Goal: Task Accomplishment & Management: Use online tool/utility

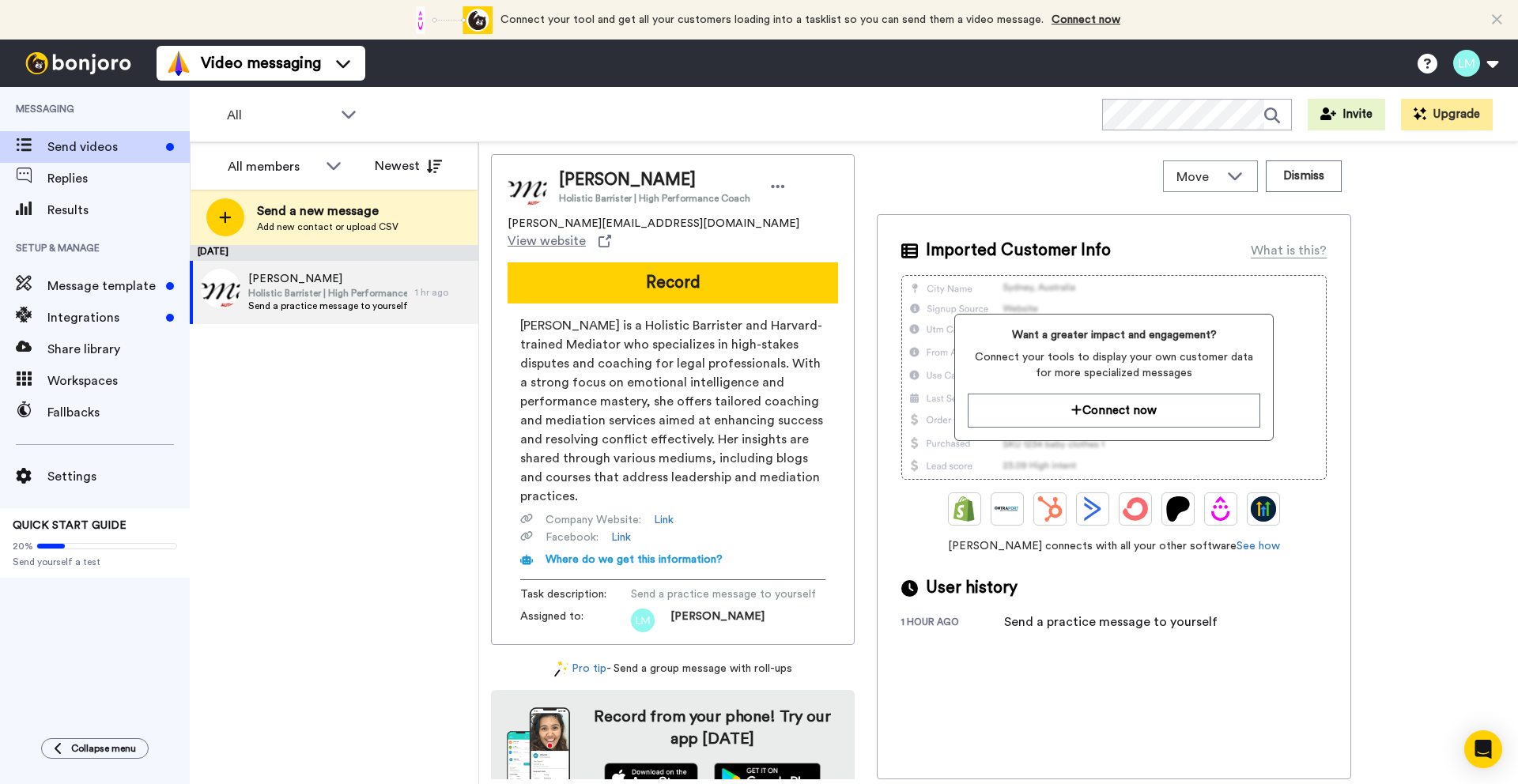
scroll to position [16, 0]
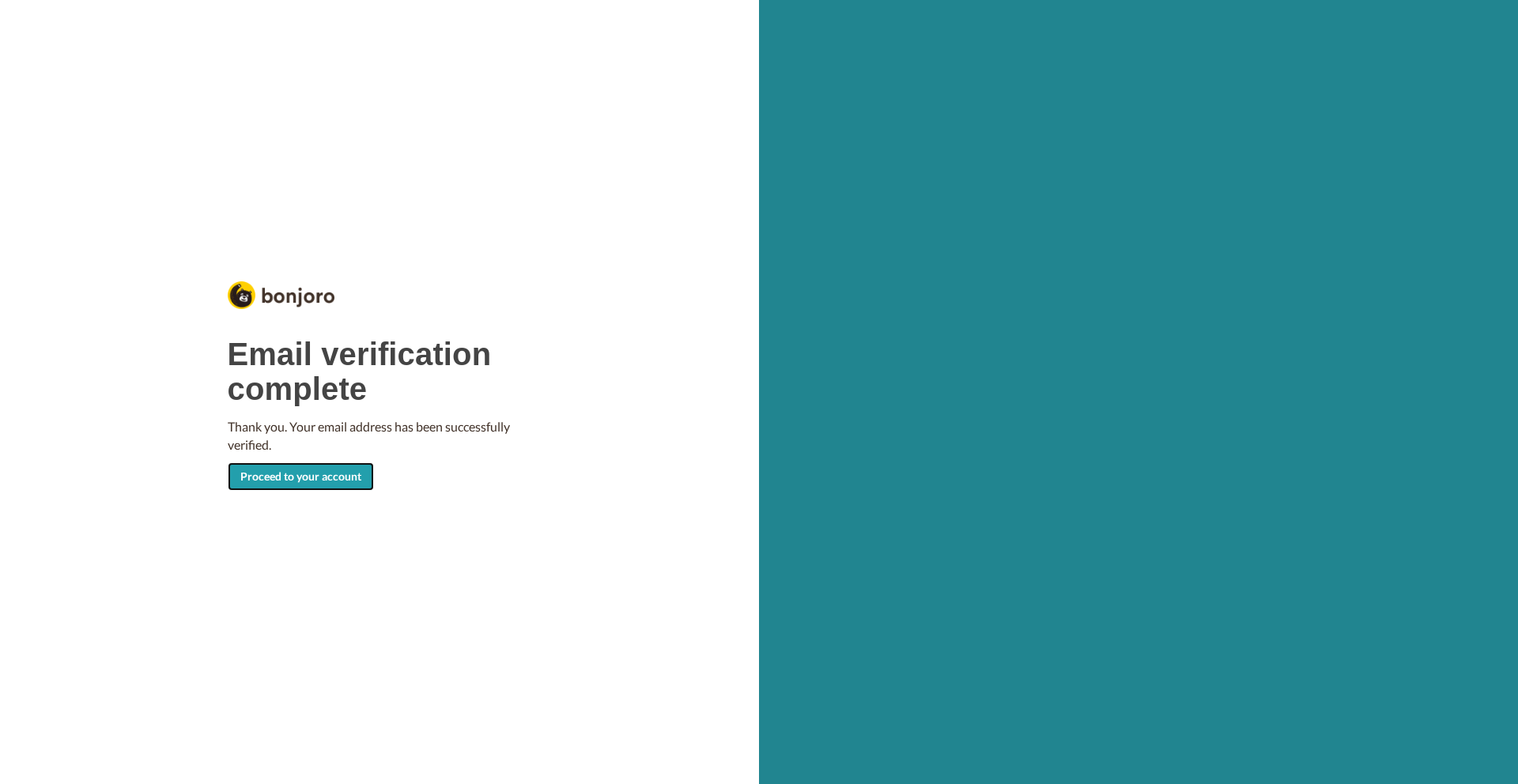
click at [301, 473] on link "Proceed to your account" at bounding box center [301, 477] width 146 height 28
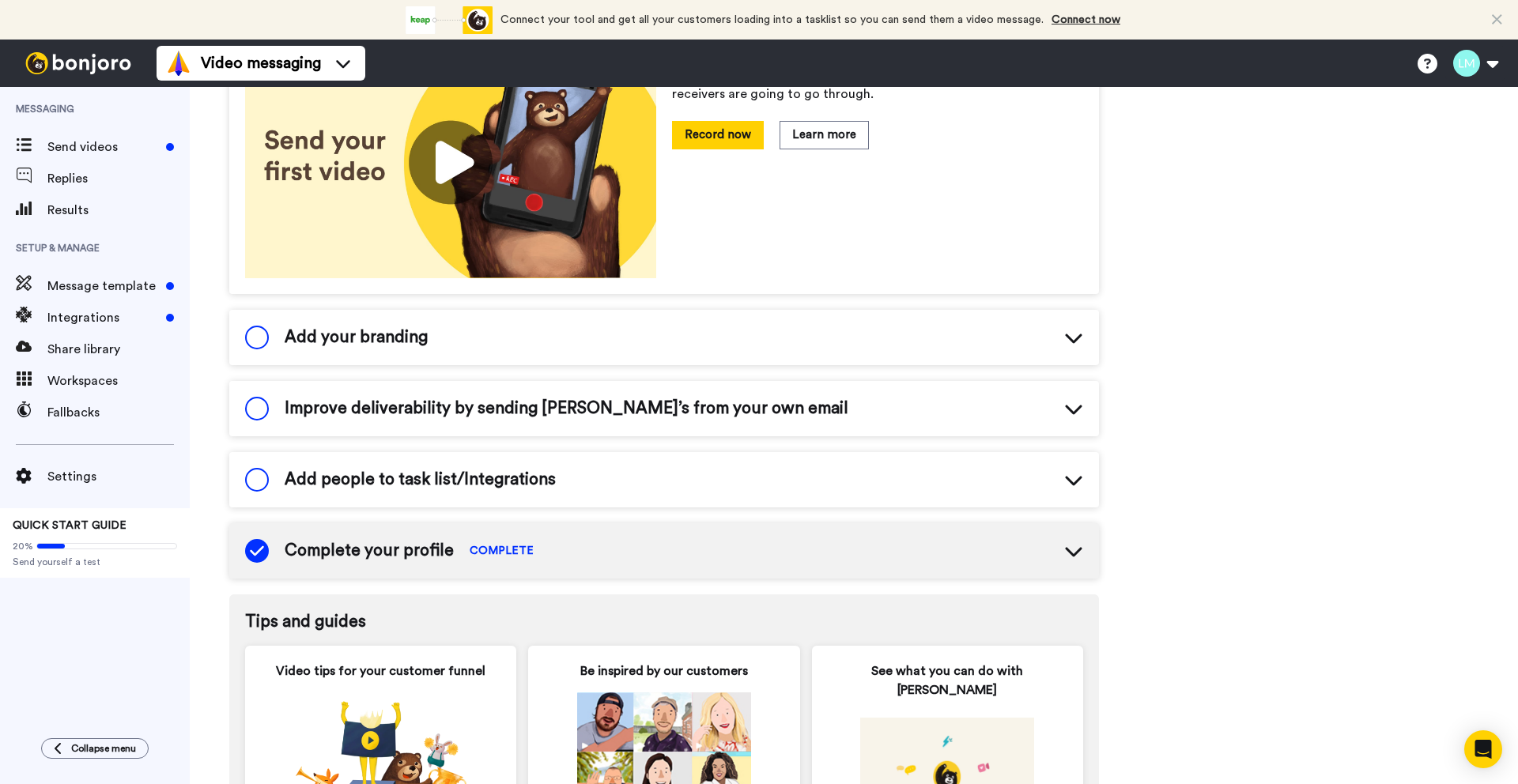
scroll to position [288, 0]
click at [1074, 341] on icon at bounding box center [1073, 336] width 17 height 9
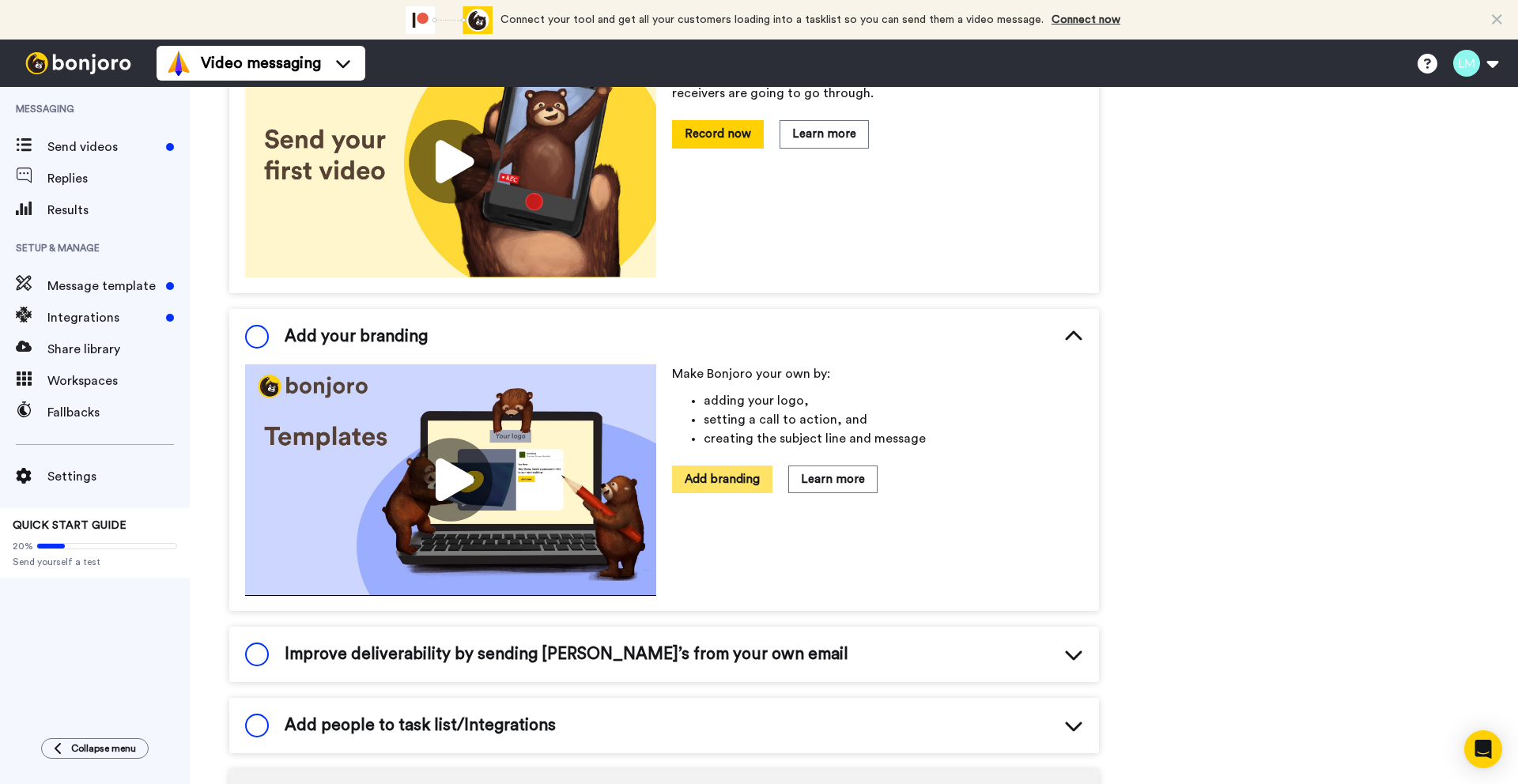
click at [719, 484] on button "Add branding" at bounding box center [722, 479] width 100 height 27
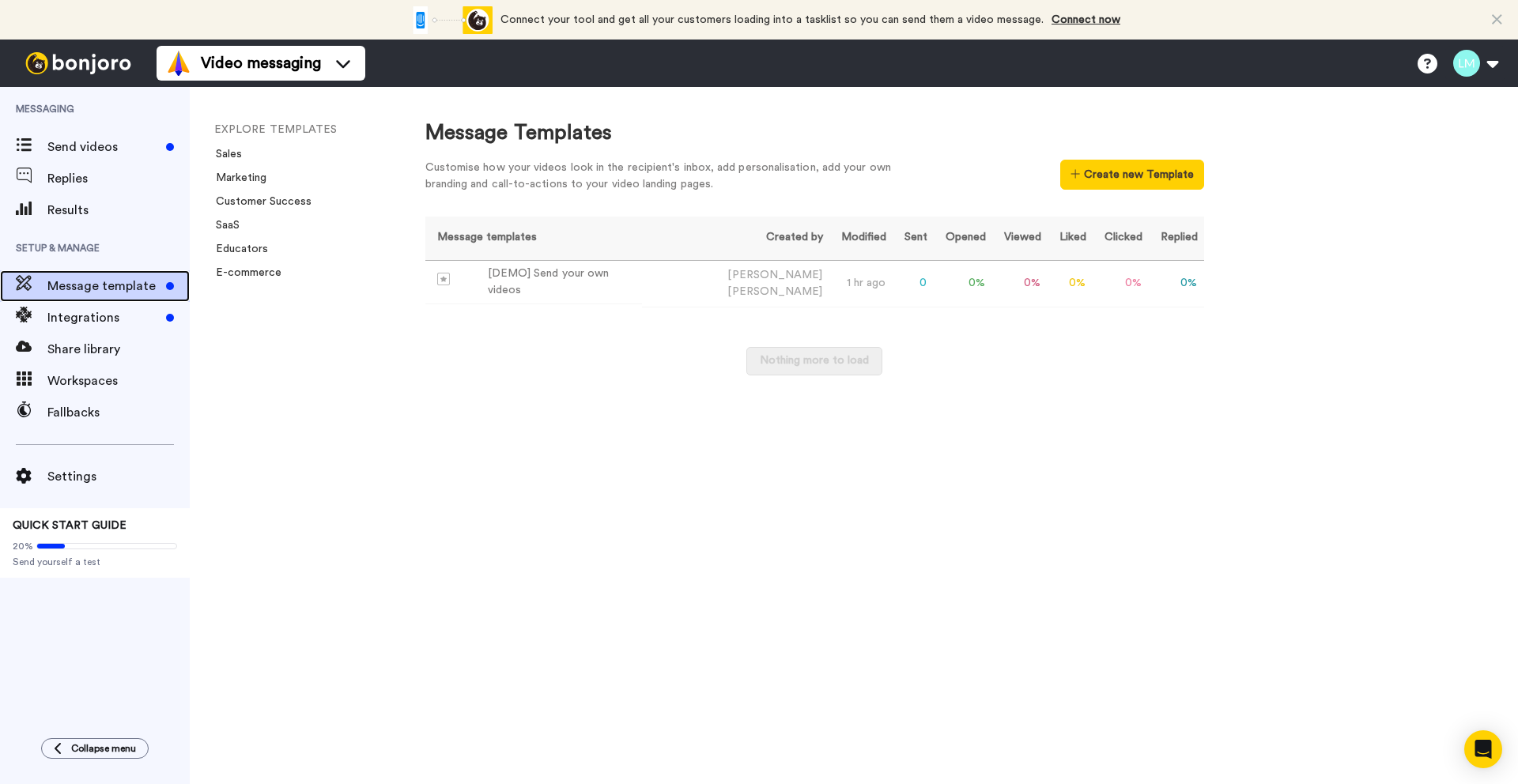
click at [99, 288] on span "Message template" at bounding box center [103, 286] width 112 height 19
click at [1129, 180] on button "Create new Template" at bounding box center [1132, 175] width 143 height 30
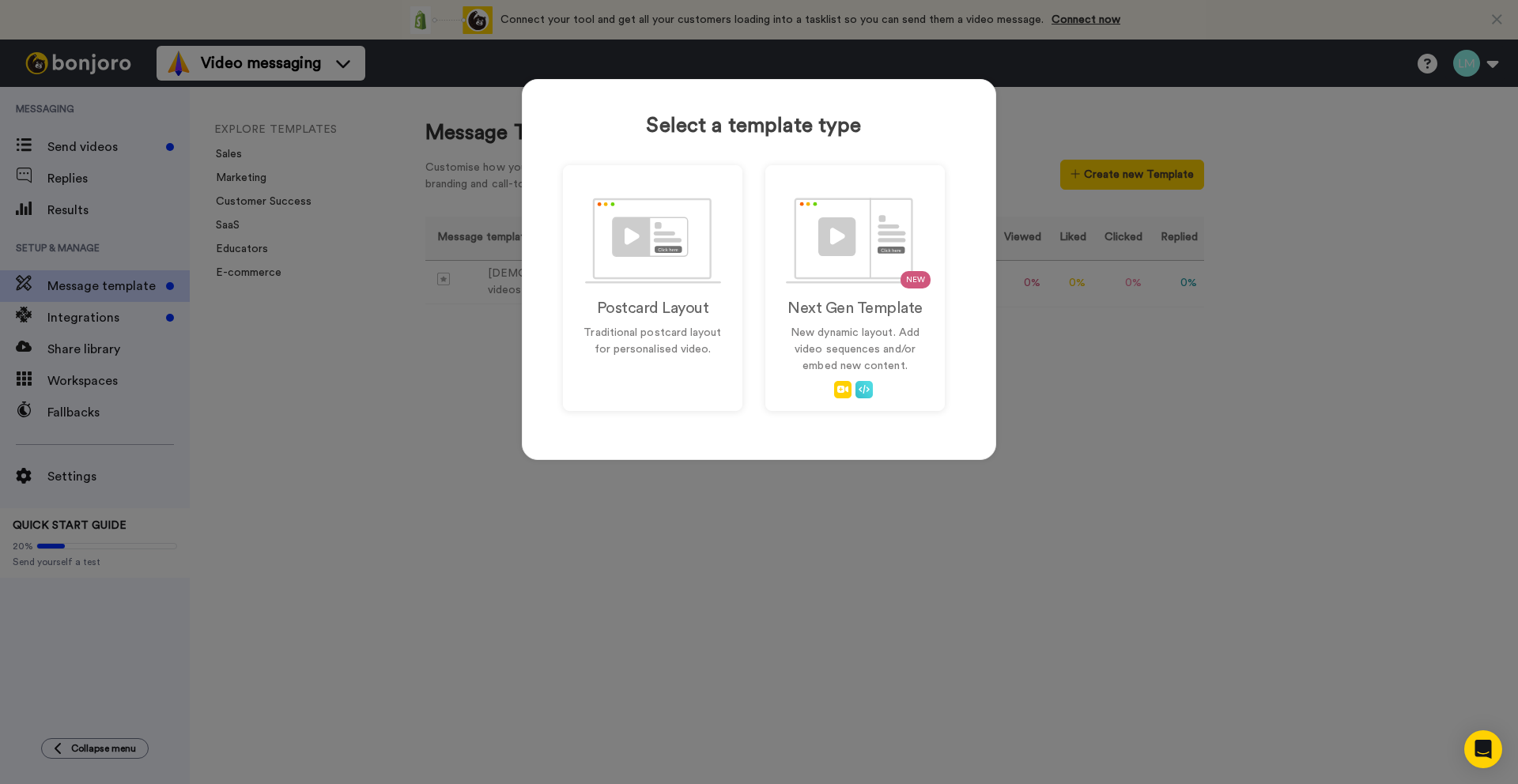
click at [411, 316] on div "Select a template type Postcard Layout Traditional postcard layout for personal…" at bounding box center [759, 392] width 1518 height 784
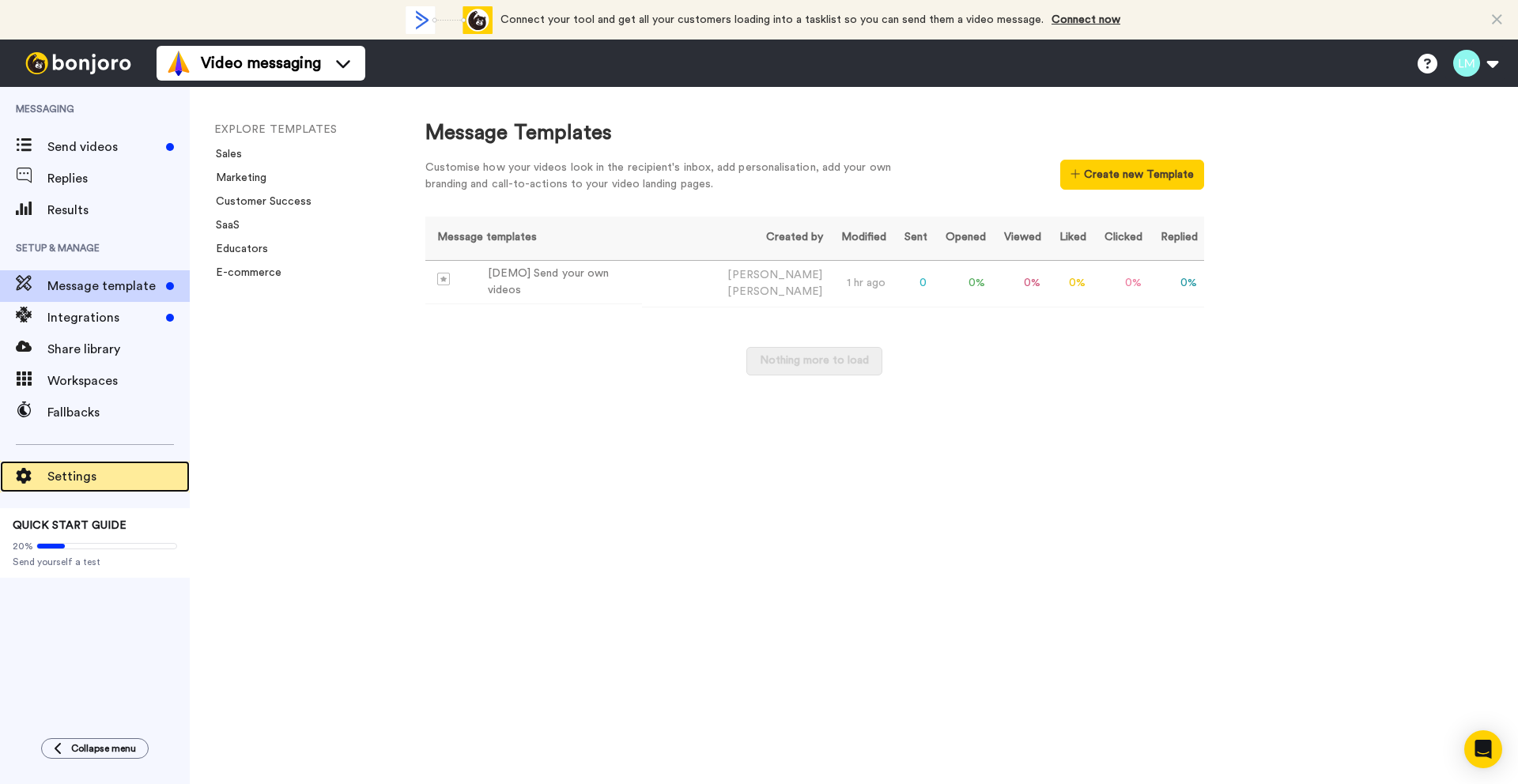
click at [67, 481] on span "Settings" at bounding box center [119, 477] width 143 height 19
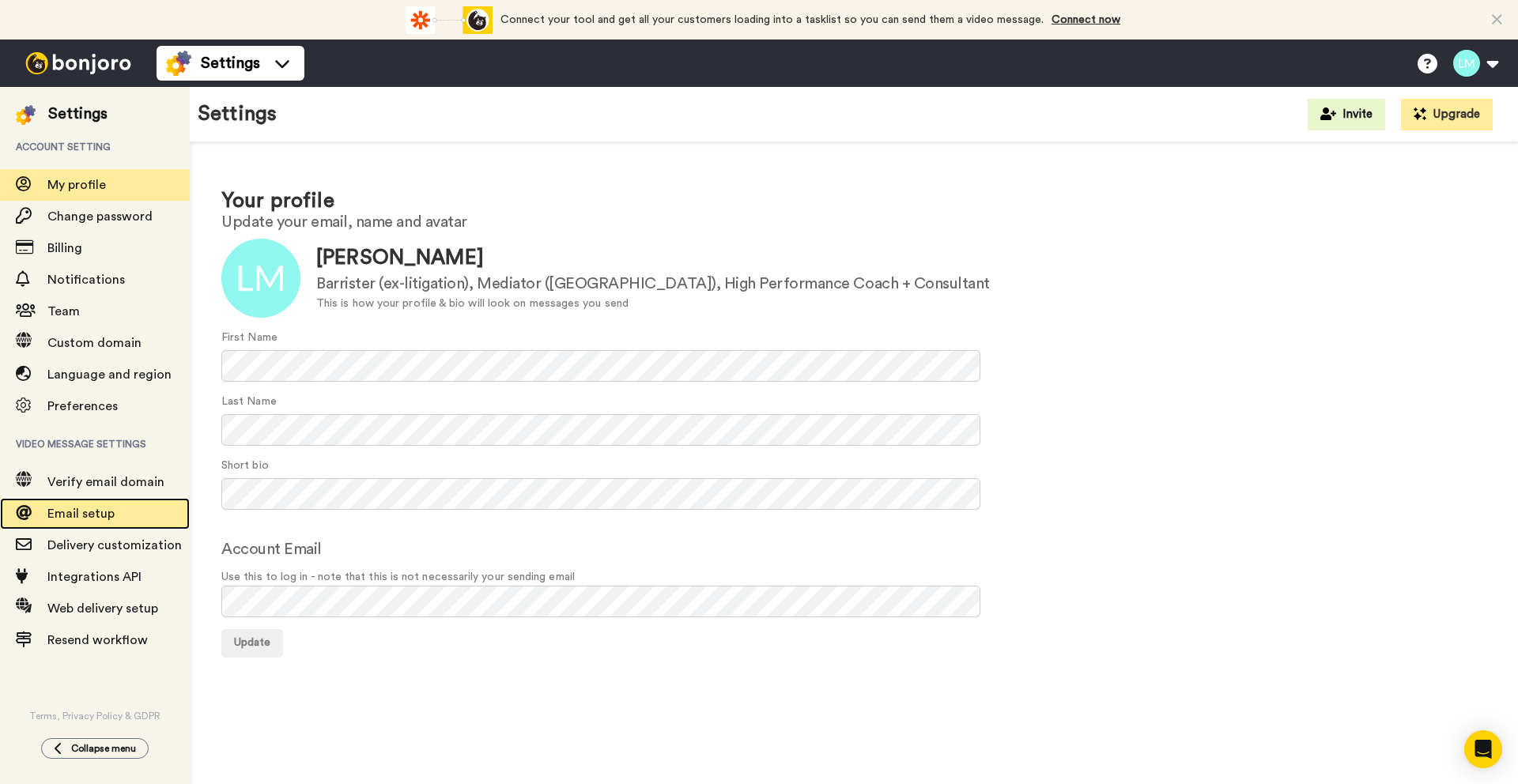
click at [105, 514] on span "Email setup" at bounding box center [80, 513] width 67 height 12
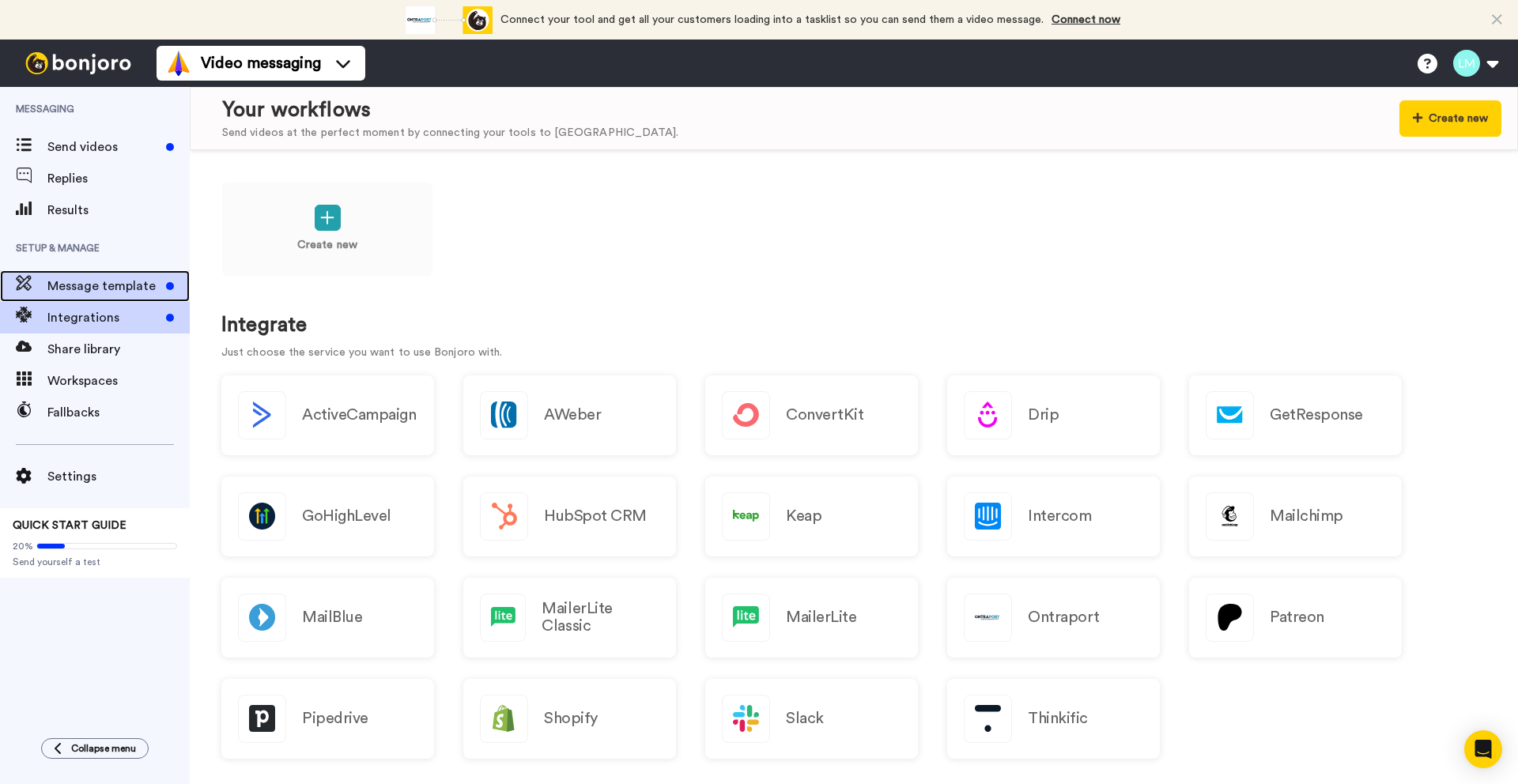
click at [112, 288] on span "Message template" at bounding box center [103, 286] width 112 height 19
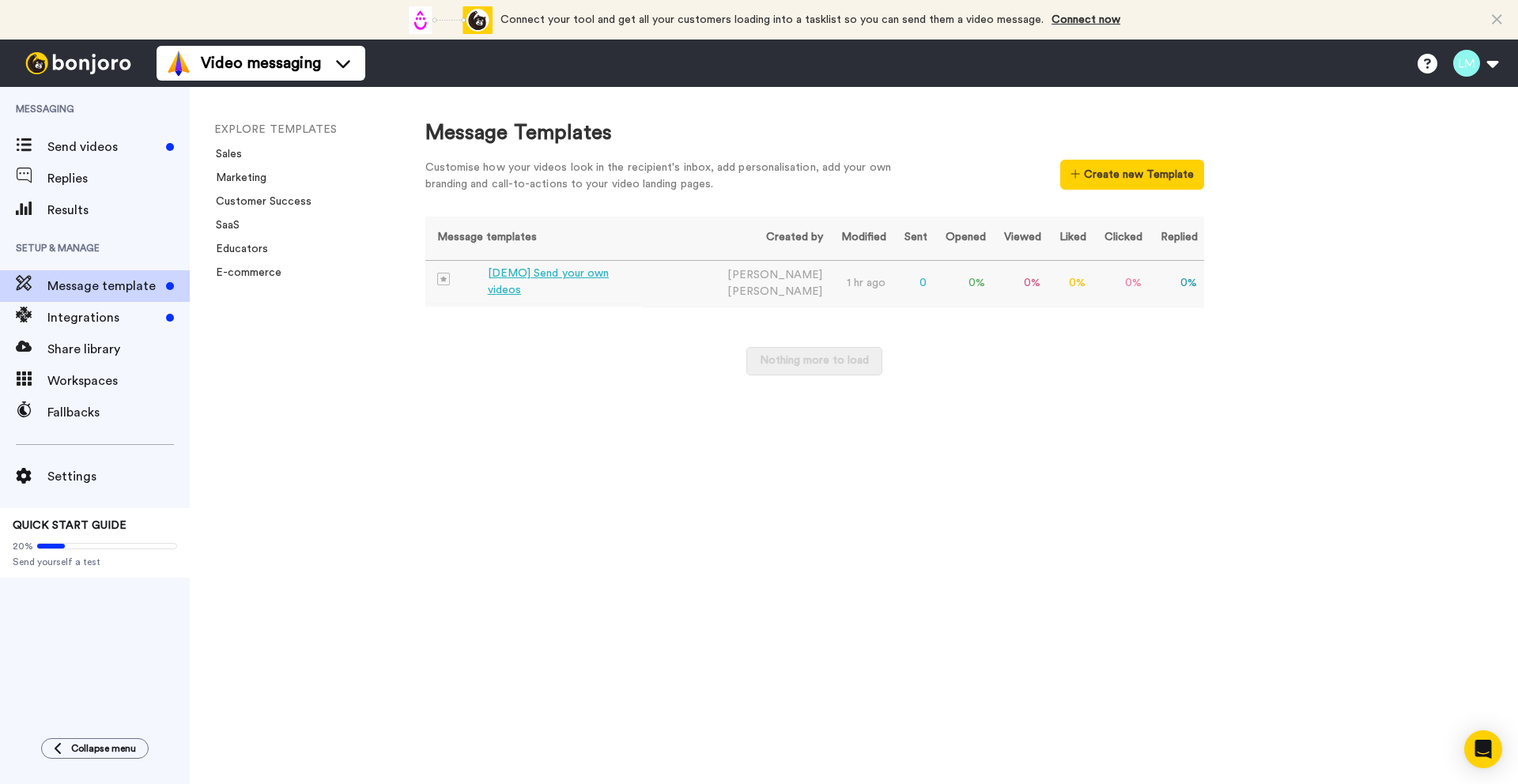
click at [596, 281] on div "[DEMO] Send your own videos" at bounding box center [561, 282] width 148 height 33
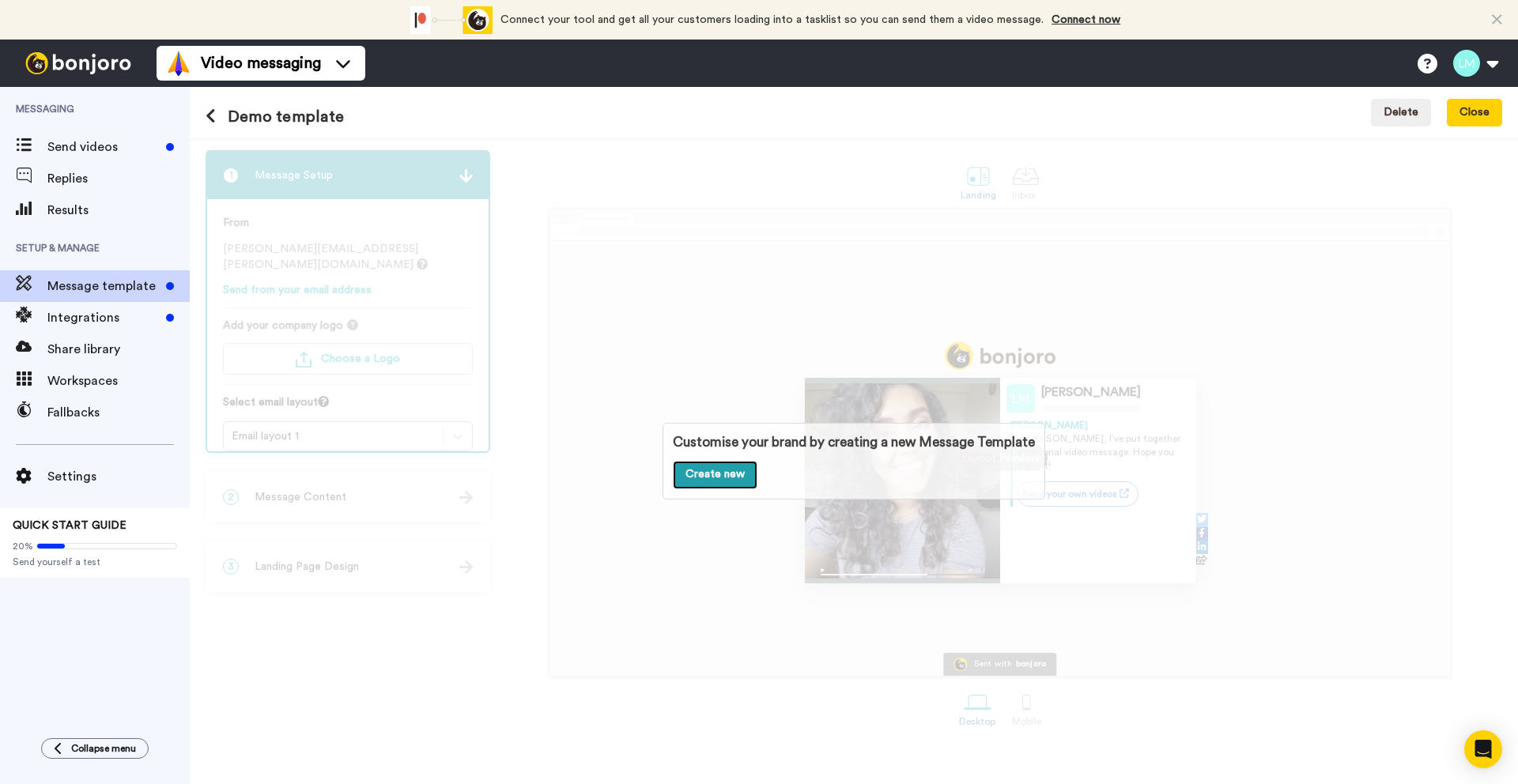
click at [721, 472] on link "Create new" at bounding box center [715, 475] width 85 height 28
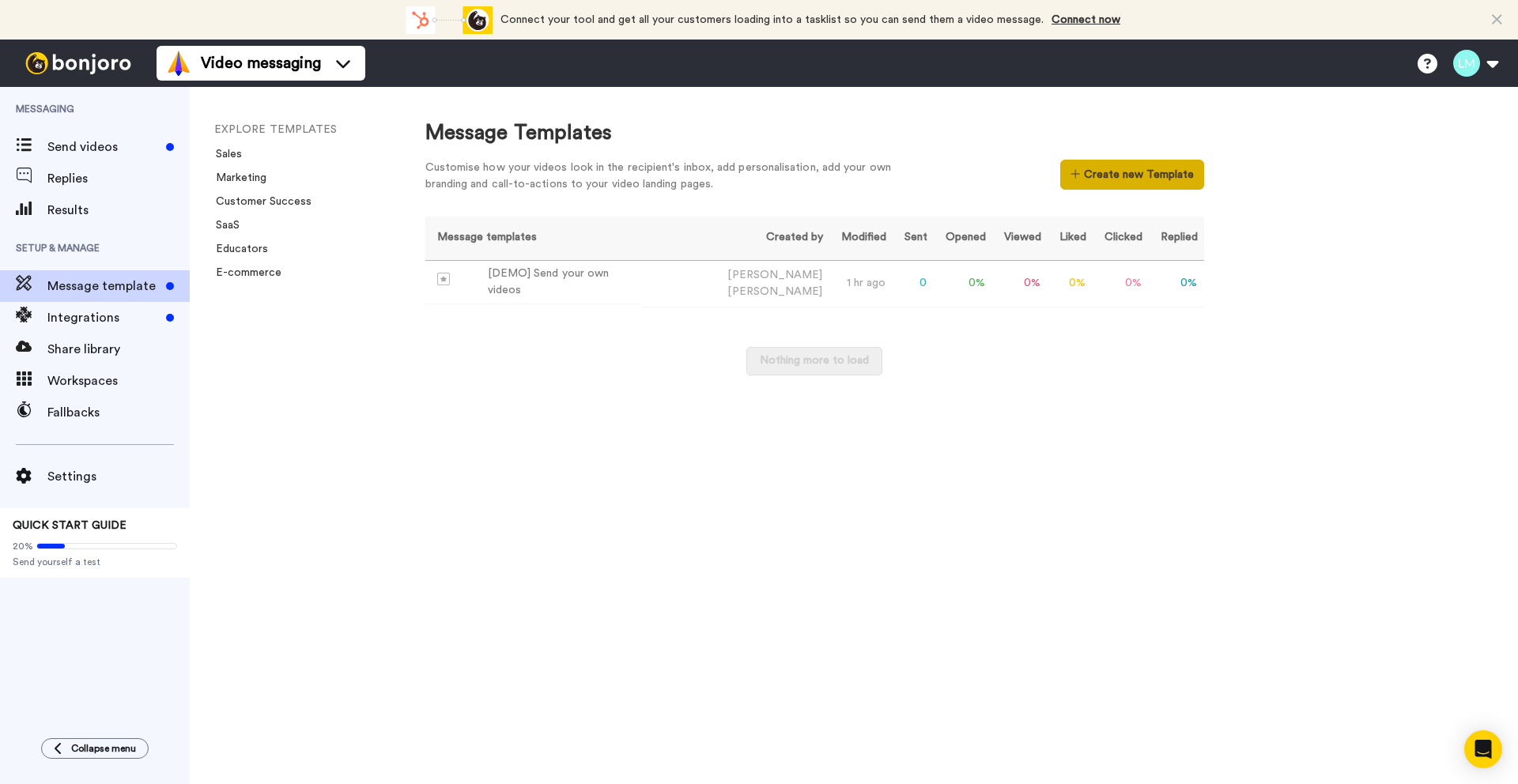
click at [1145, 182] on button "Create new Template" at bounding box center [1132, 175] width 143 height 30
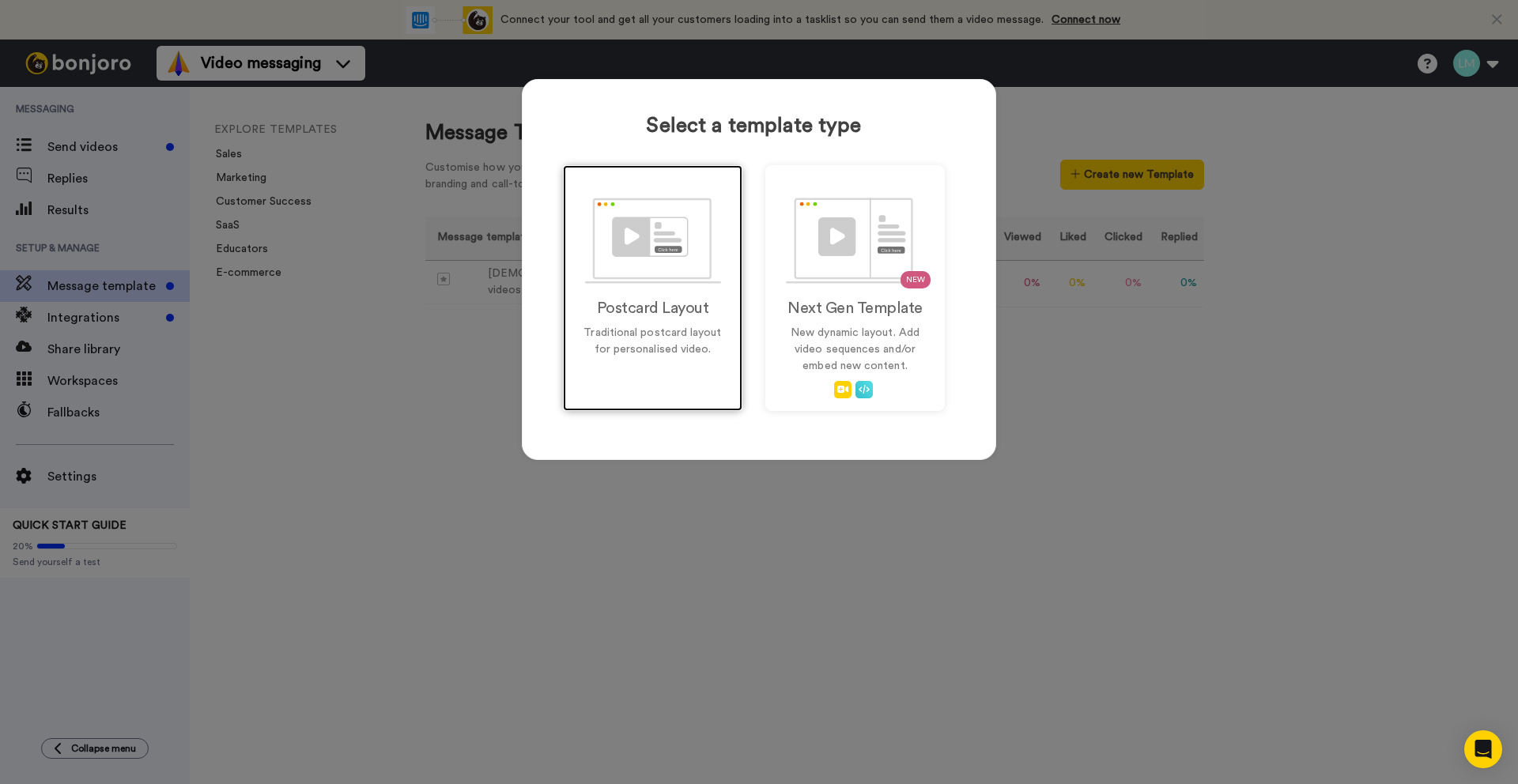
click at [623, 323] on div "Postcard Layout Traditional postcard layout for personalised video." at bounding box center [652, 288] width 179 height 246
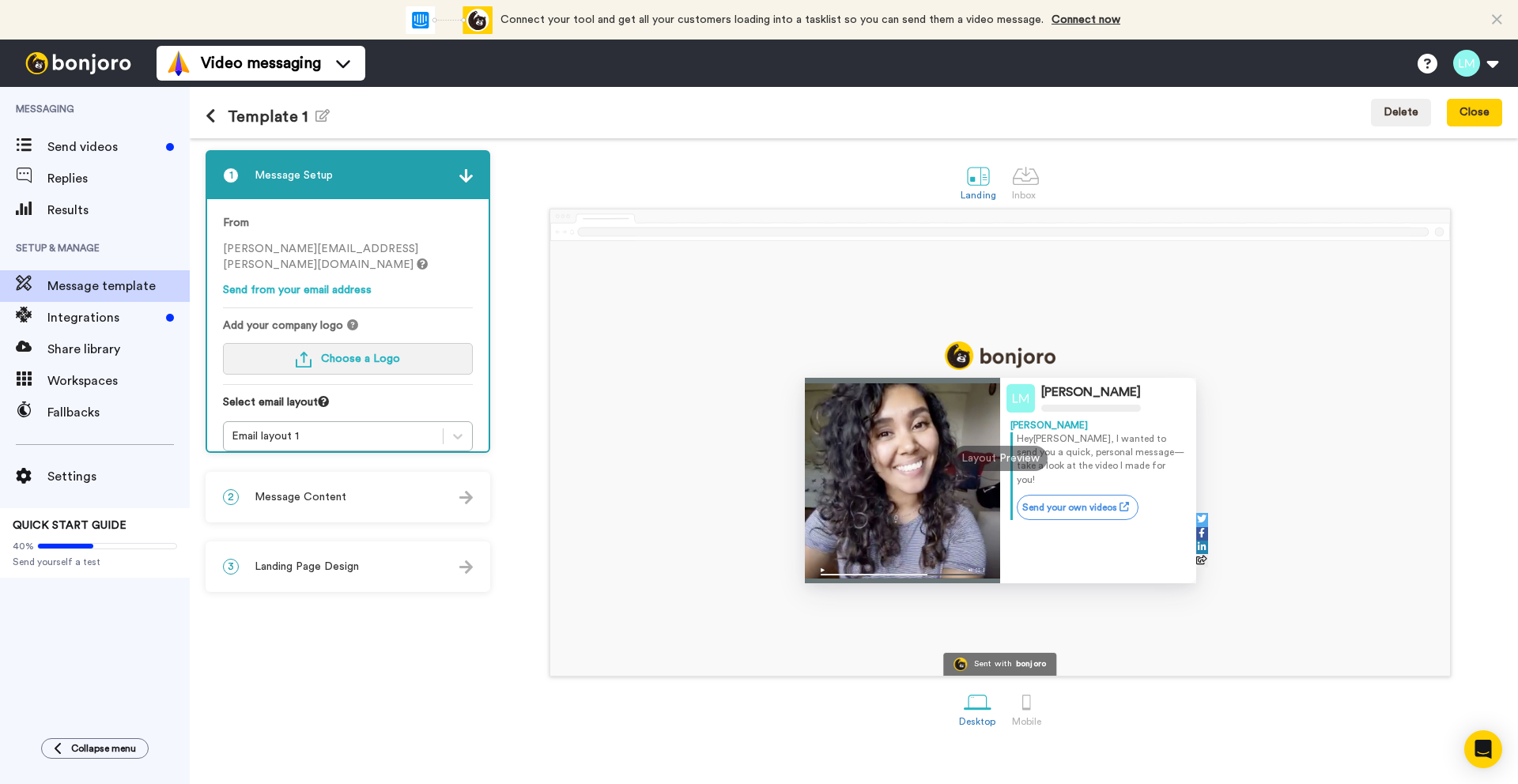
click at [350, 353] on span "Choose a Logo" at bounding box center [360, 358] width 79 height 11
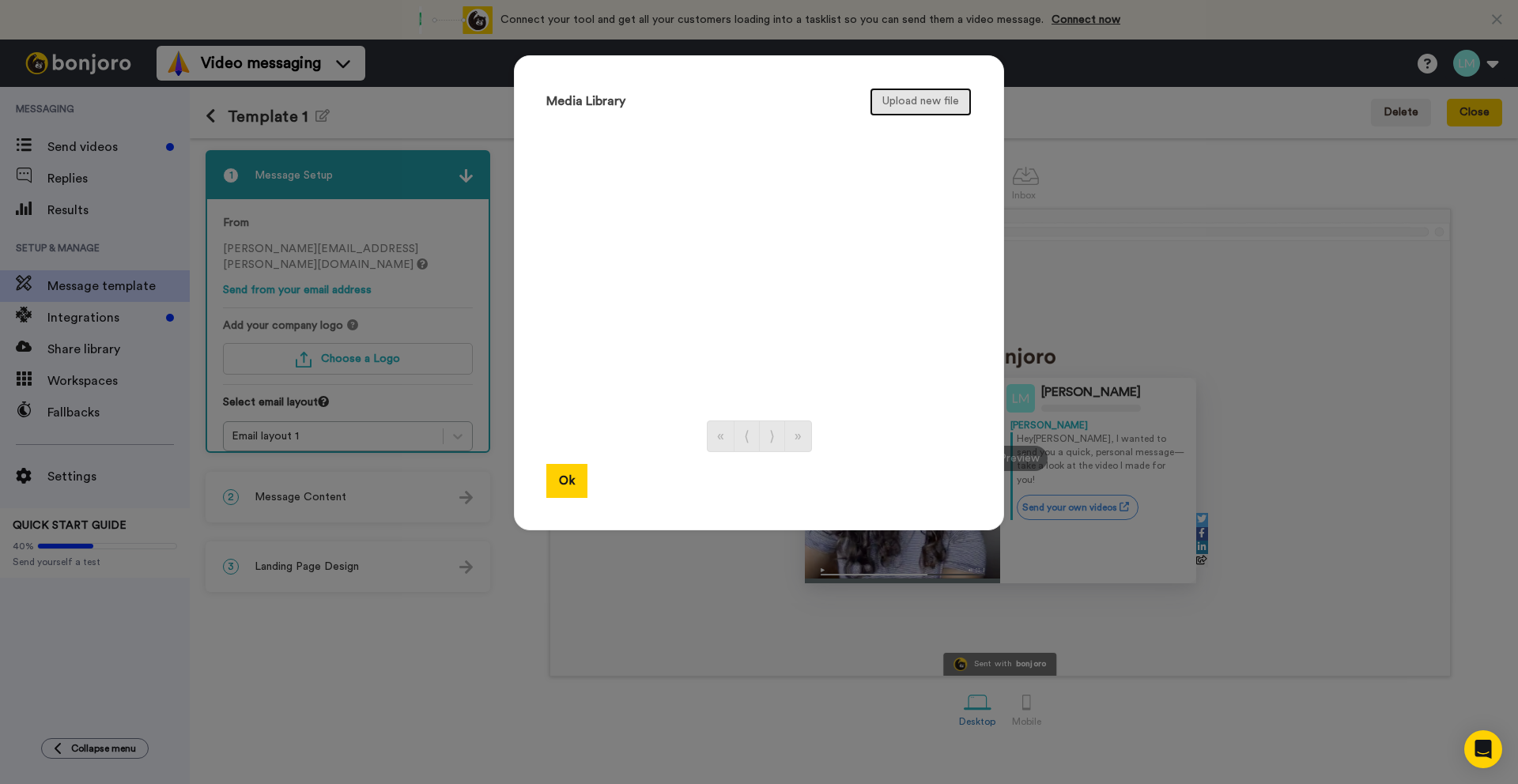
click at [914, 106] on button "Upload new file" at bounding box center [920, 102] width 102 height 28
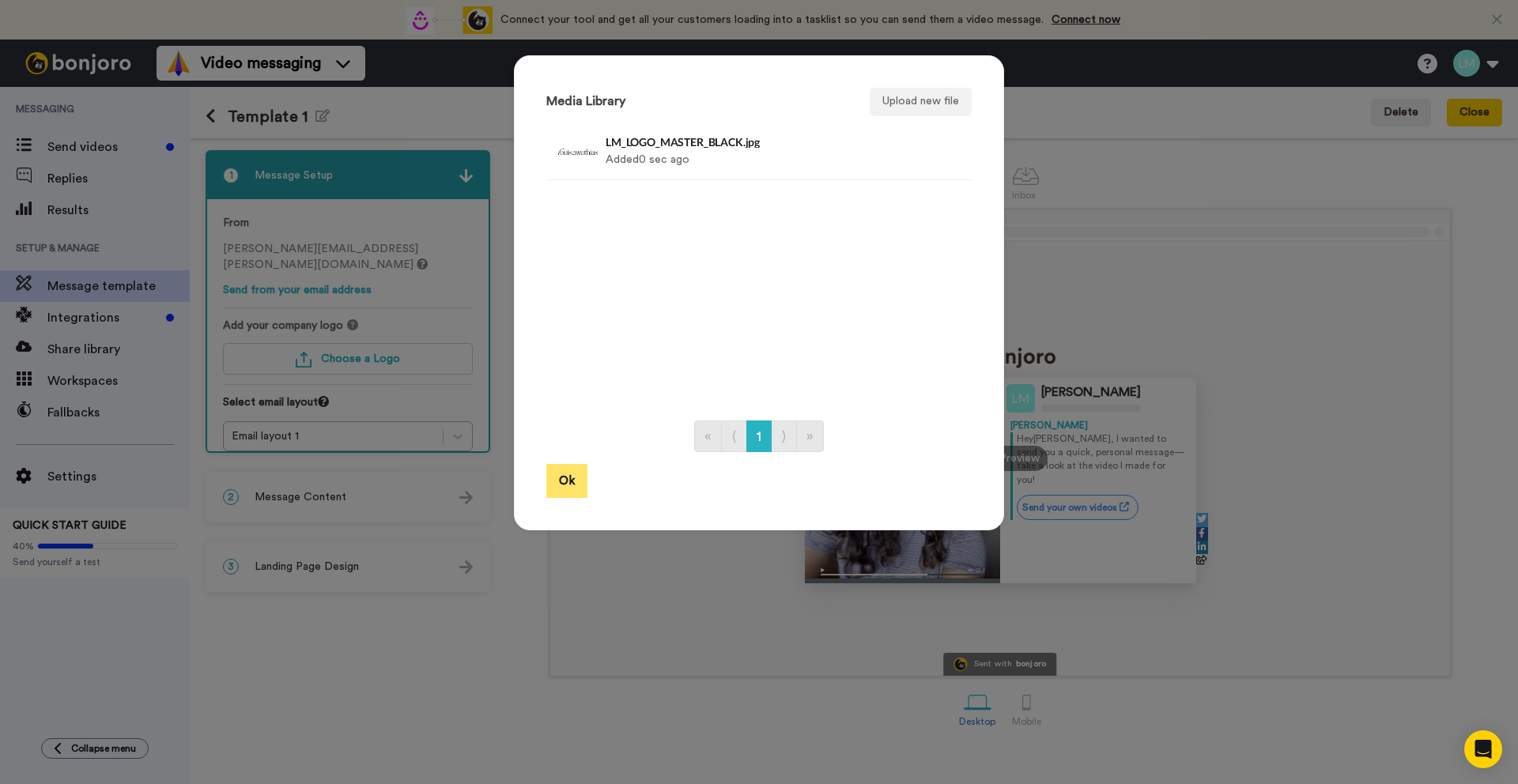
click at [567, 485] on button "Ok" at bounding box center [567, 481] width 41 height 34
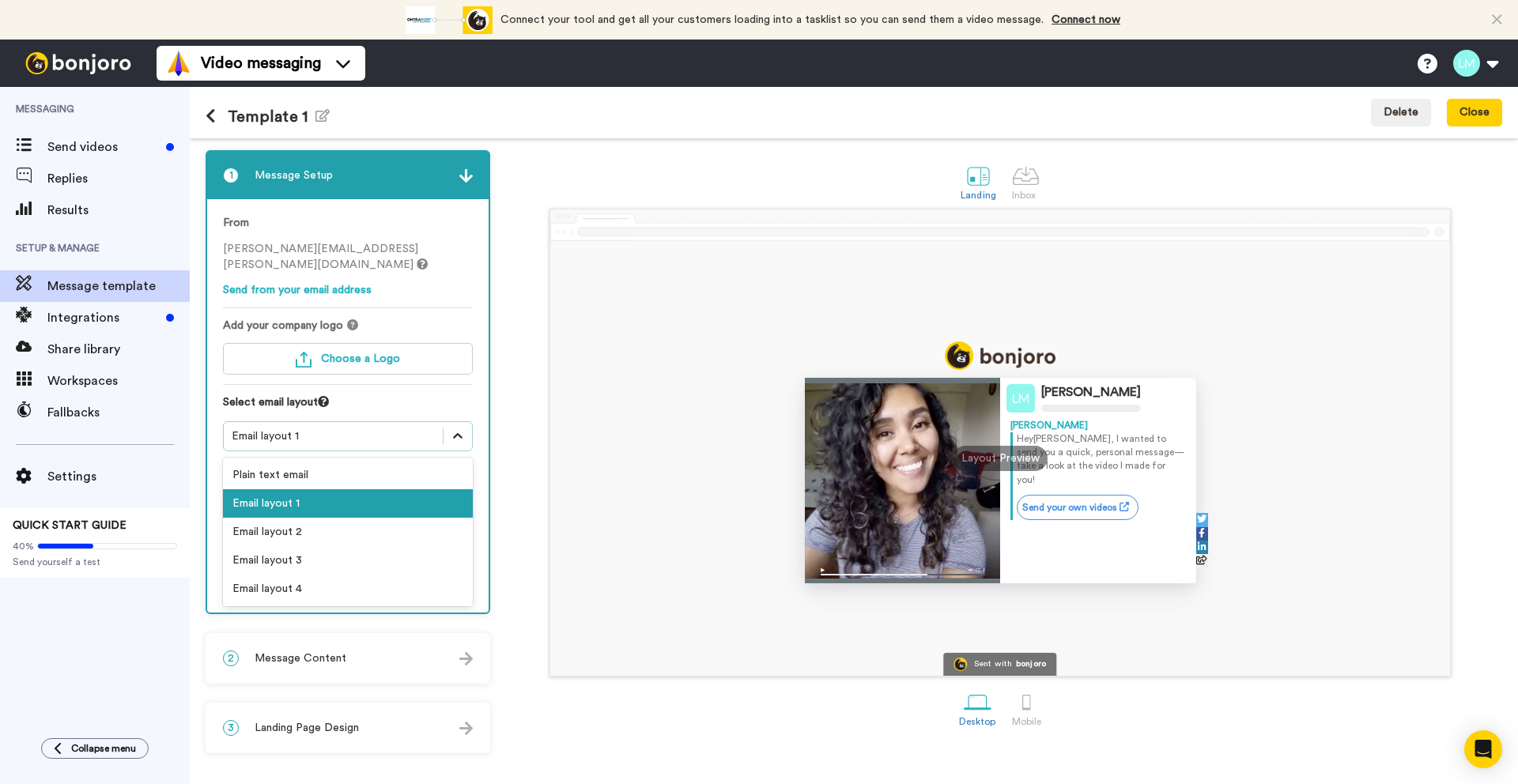
click at [453, 428] on icon at bounding box center [458, 436] width 16 height 16
click at [383, 519] on div "Email layout 2" at bounding box center [347, 532] width 250 height 28
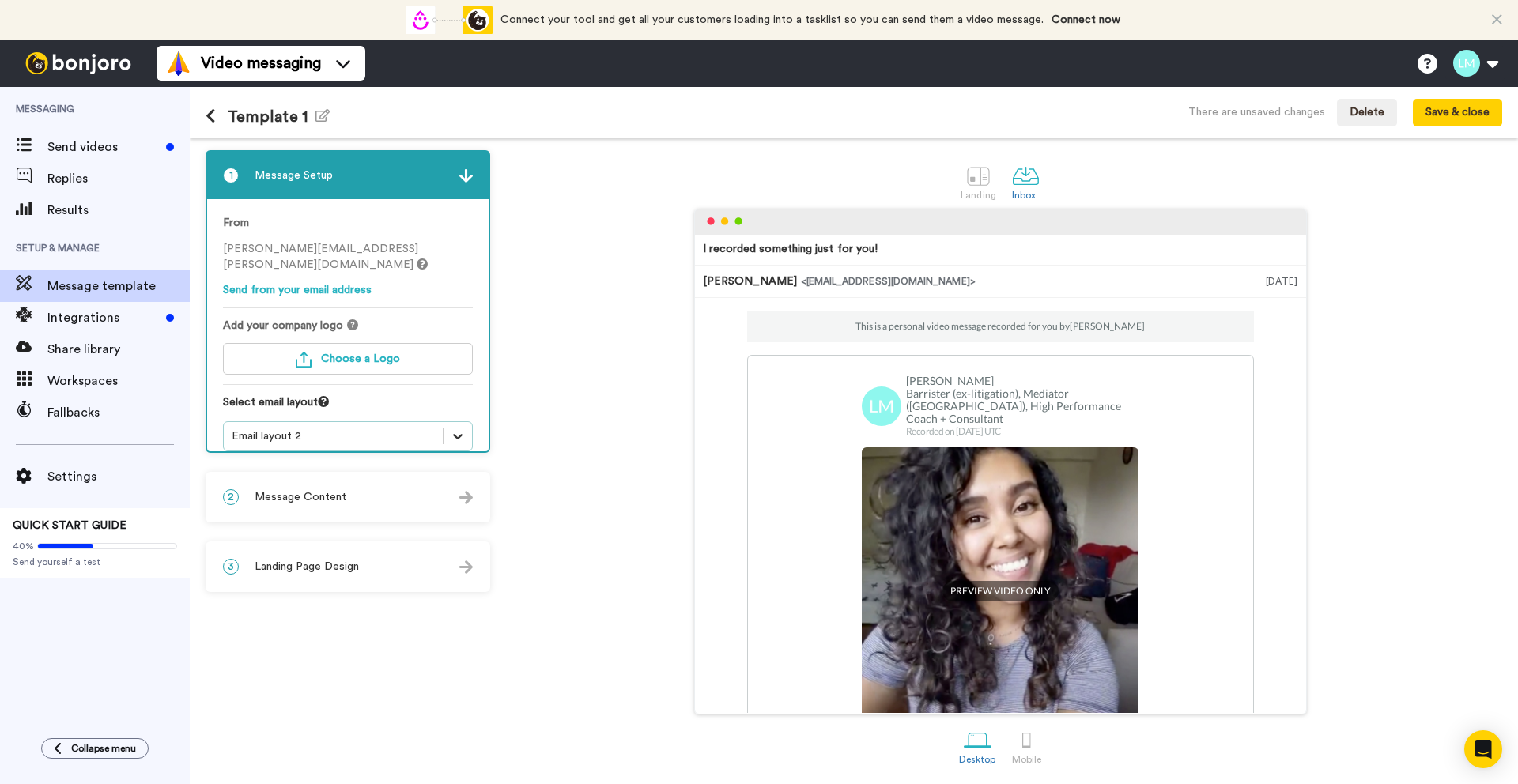
click at [458, 428] on icon at bounding box center [458, 436] width 16 height 16
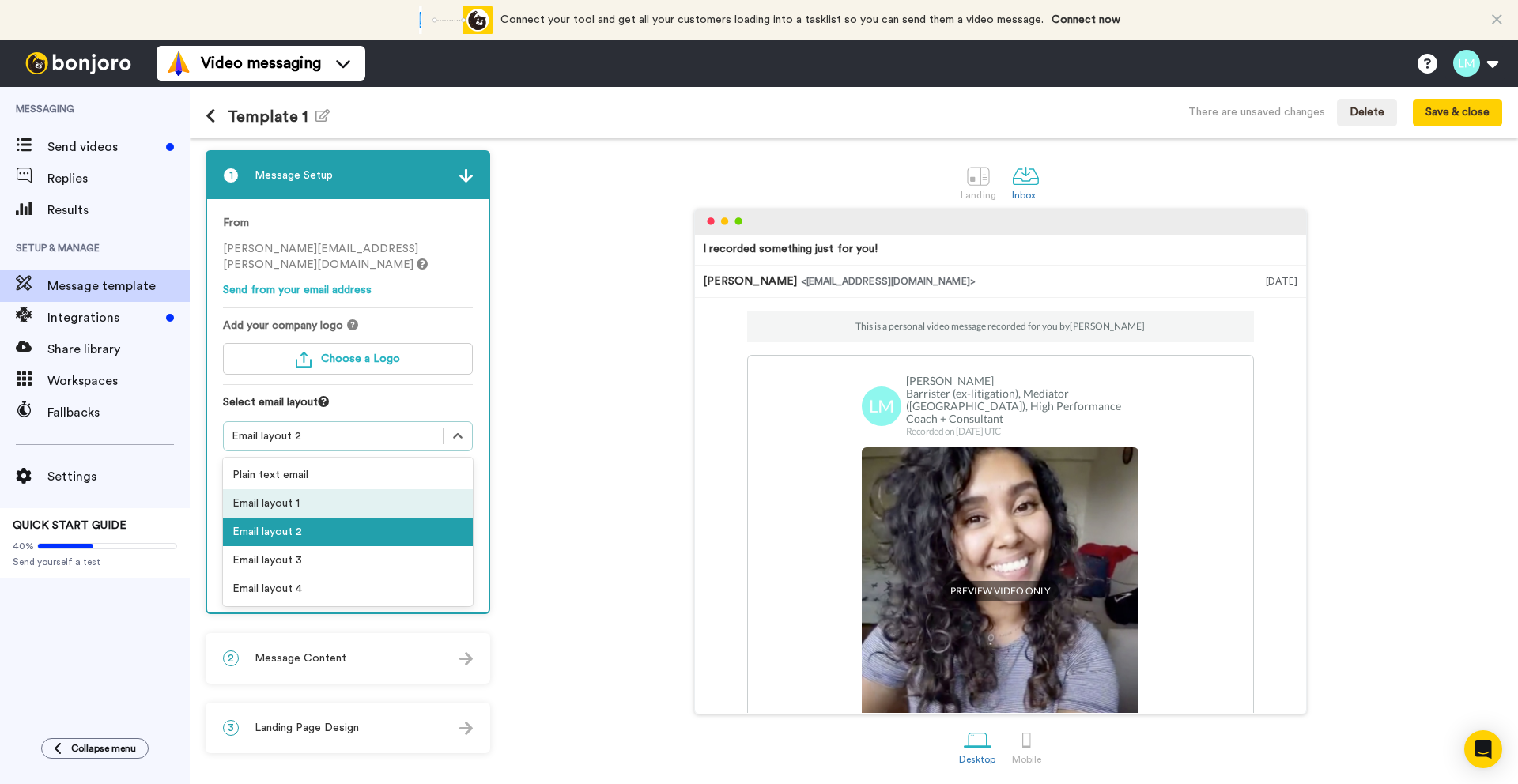
click at [366, 489] on div "Email layout 1" at bounding box center [347, 503] width 250 height 28
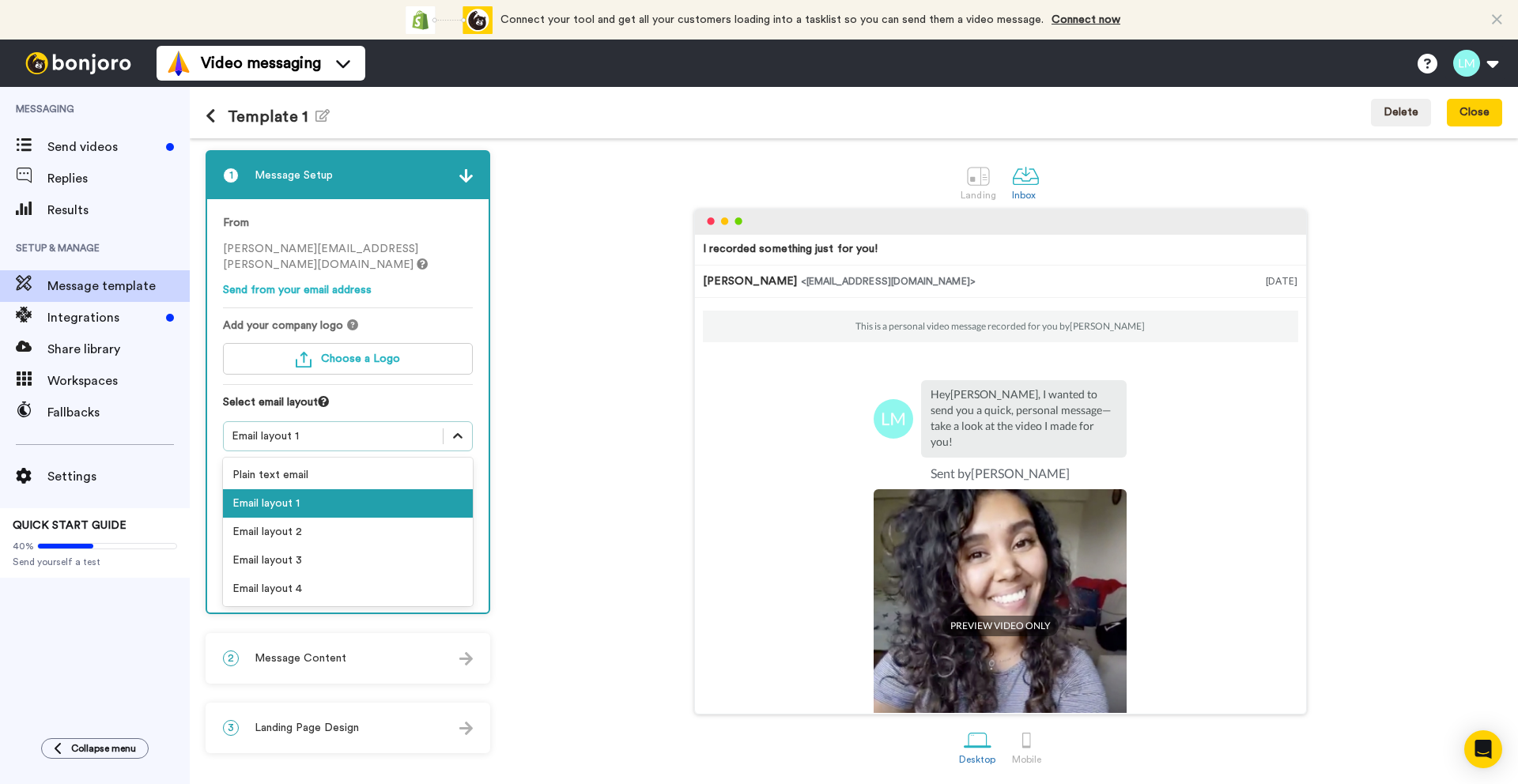
click at [453, 428] on icon at bounding box center [458, 436] width 16 height 16
click at [390, 546] on div "Email layout 3" at bounding box center [347, 560] width 250 height 28
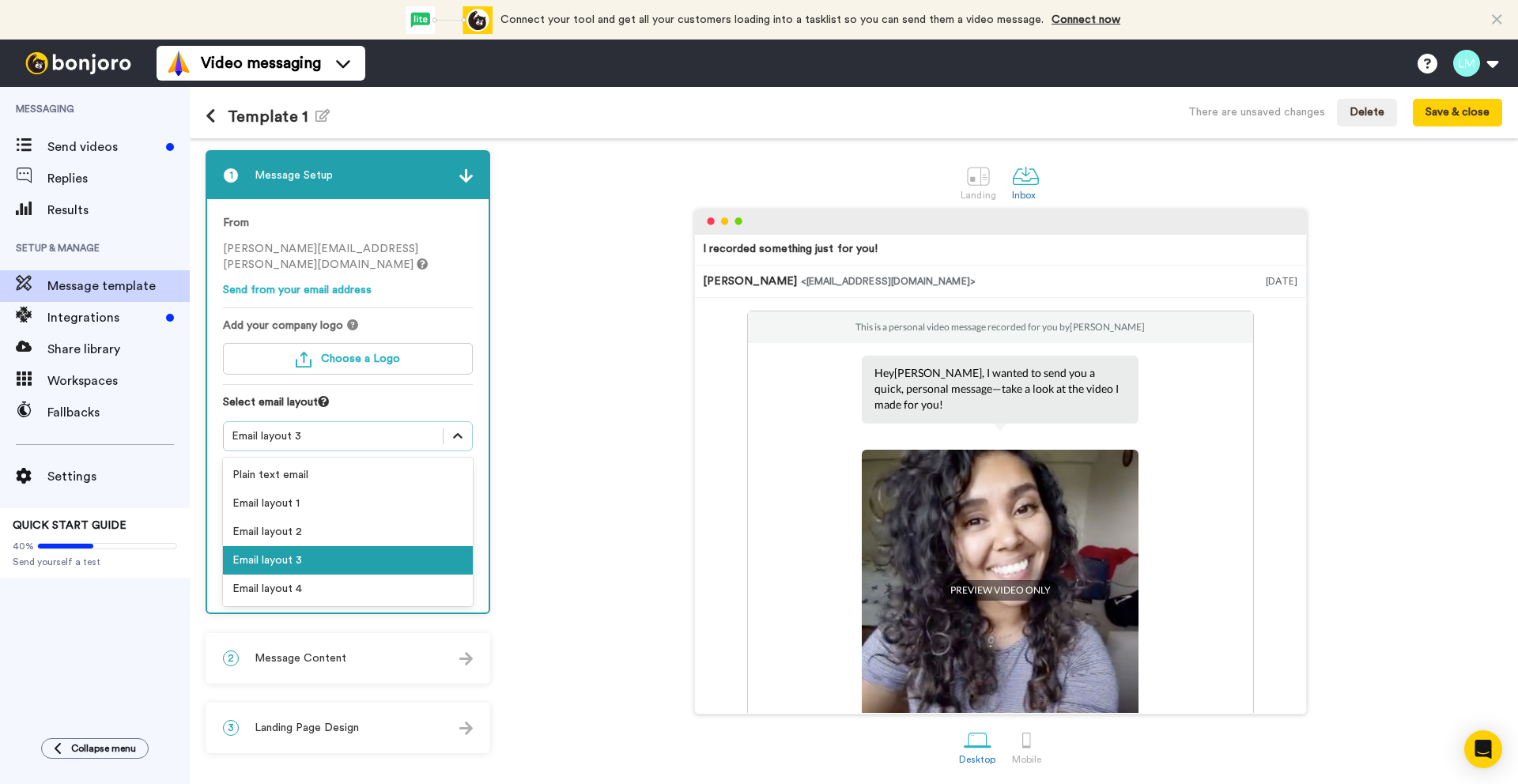
click at [455, 433] on icon at bounding box center [457, 436] width 9 height 6
click at [392, 574] on div "Email layout 4" at bounding box center [347, 588] width 250 height 28
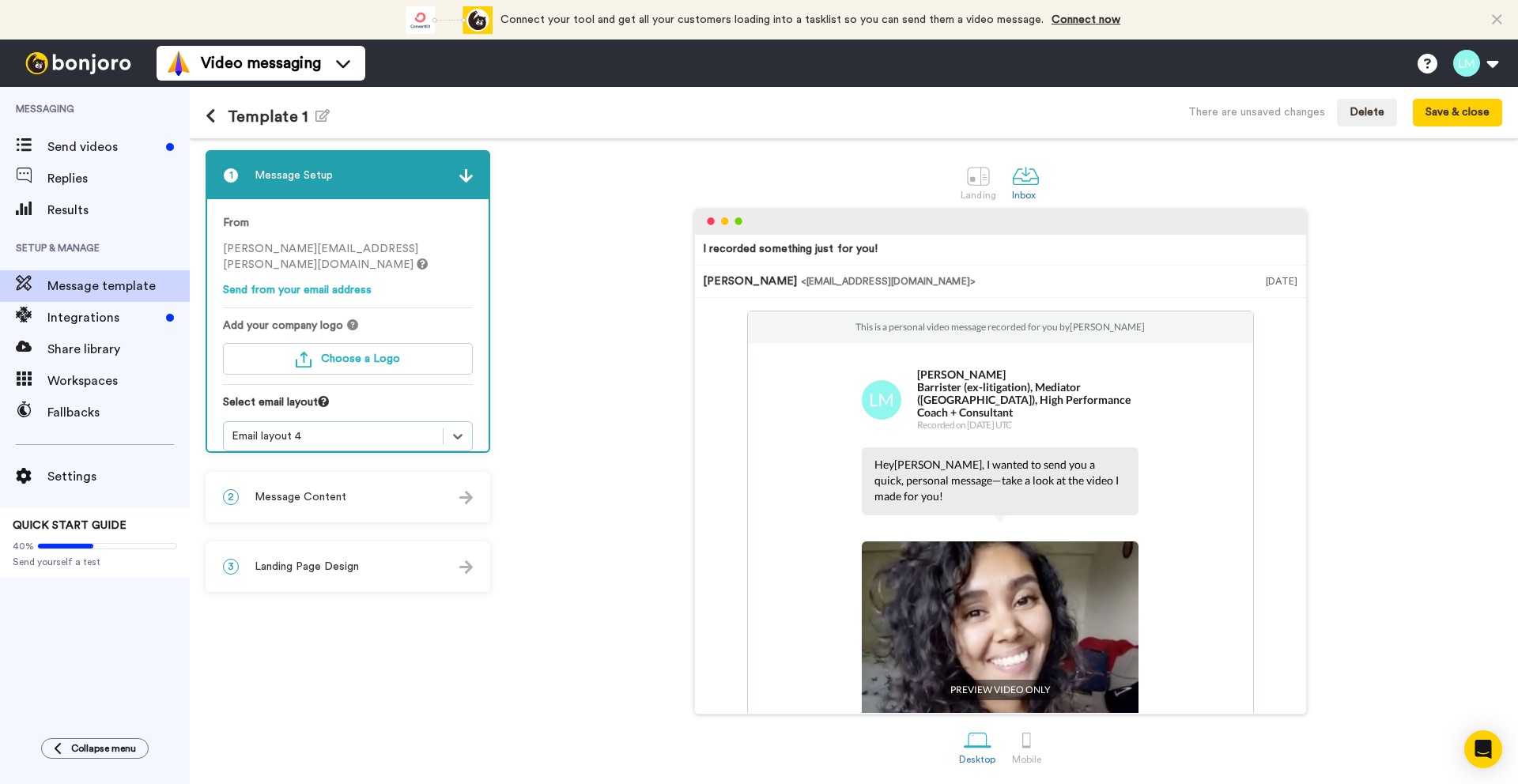
click at [459, 500] on img at bounding box center [466, 497] width 13 height 13
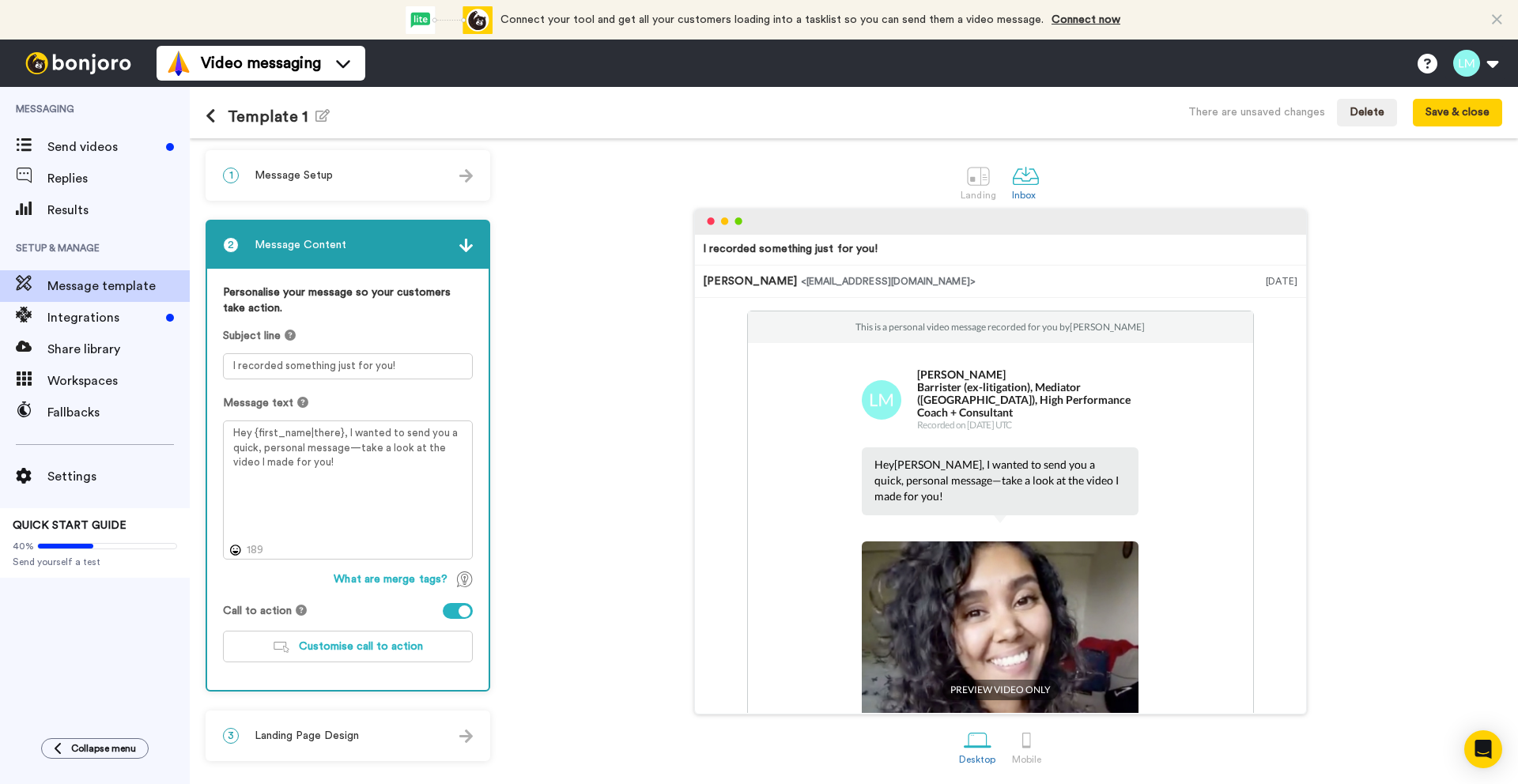
scroll to position [2, 0]
